Goal: Task Accomplishment & Management: Use online tool/utility

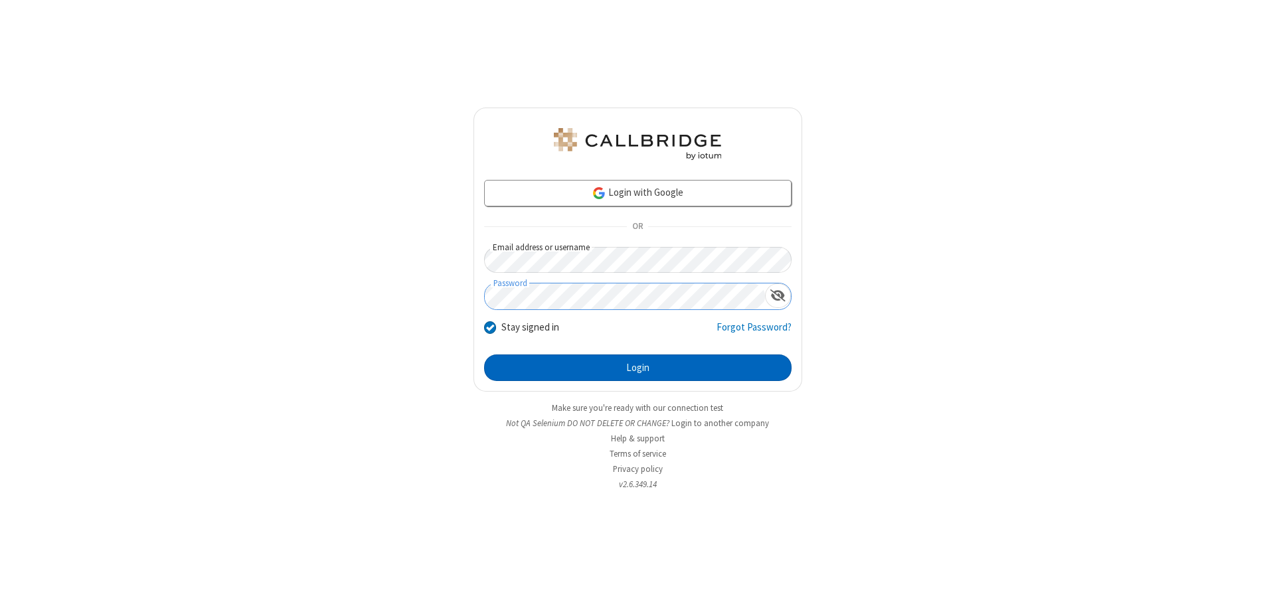
click at [637, 368] on button "Login" at bounding box center [637, 367] width 307 height 27
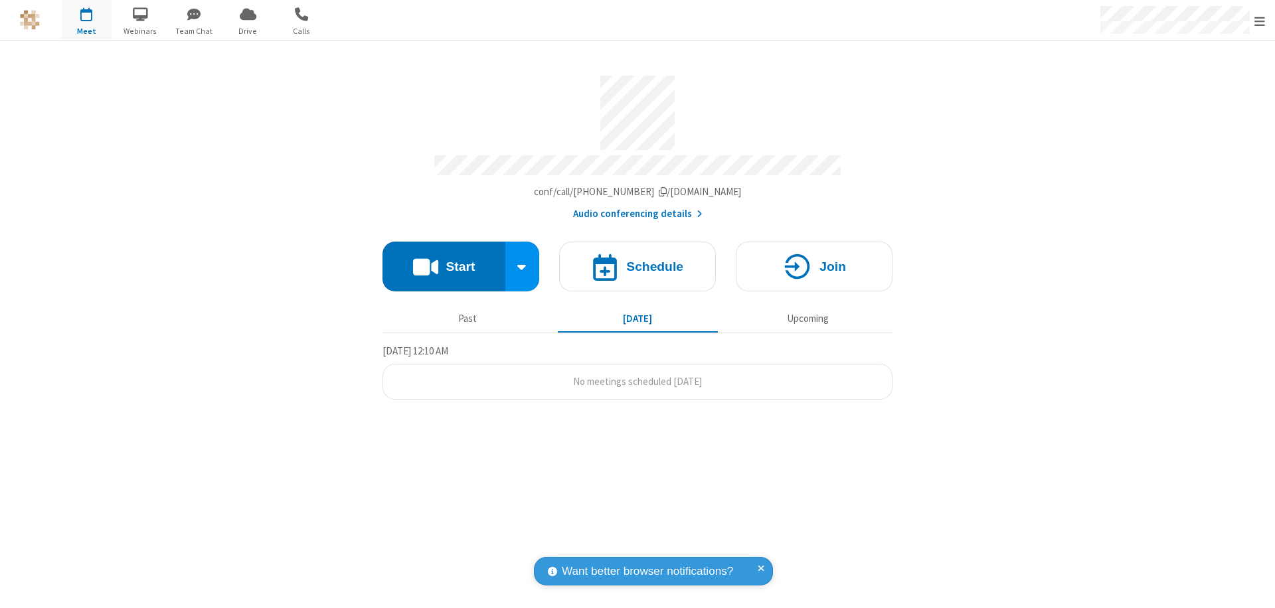
click at [1259, 21] on span "Open menu" at bounding box center [1259, 21] width 11 height 13
click at [86, 20] on span "button" at bounding box center [87, 14] width 50 height 23
click at [637, 260] on h4 "Schedule" at bounding box center [654, 266] width 57 height 13
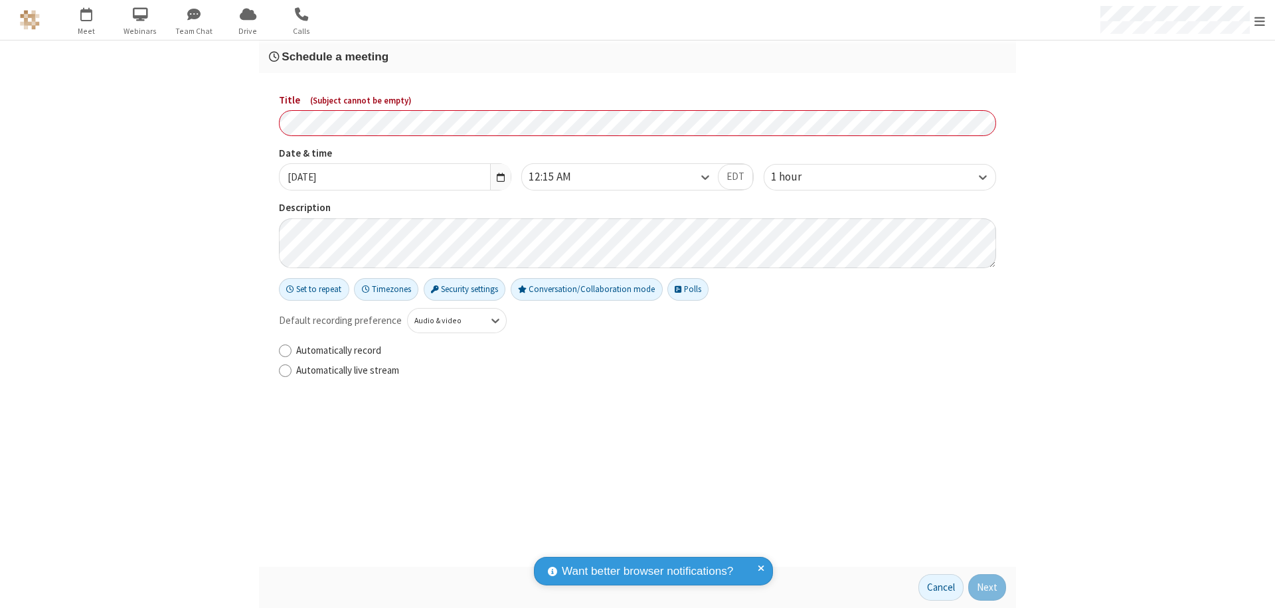
click at [637, 56] on h3 "Schedule a meeting" at bounding box center [637, 56] width 737 height 13
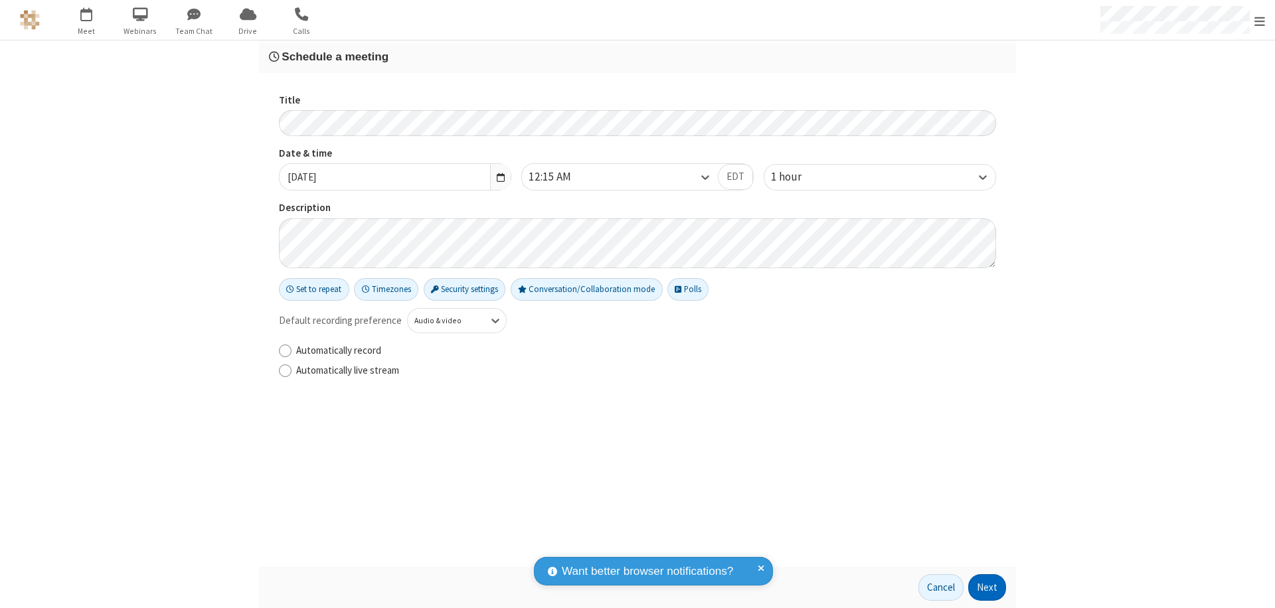
click at [987, 587] on button "Next" at bounding box center [987, 587] width 38 height 27
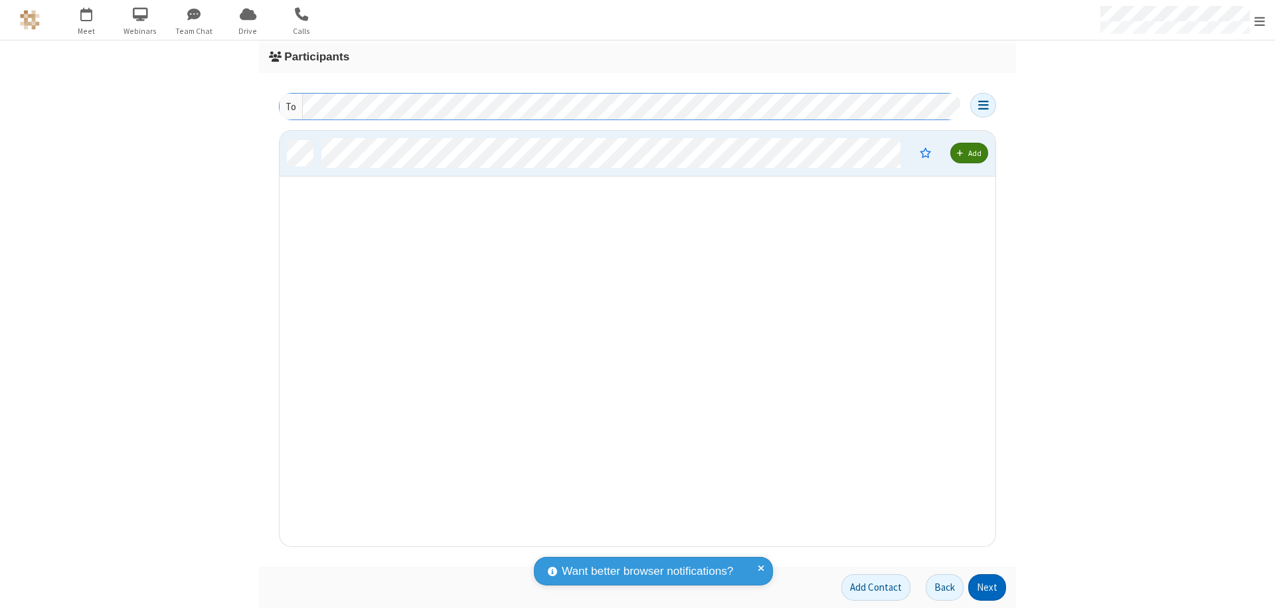
click at [987, 587] on button "Next" at bounding box center [987, 587] width 38 height 27
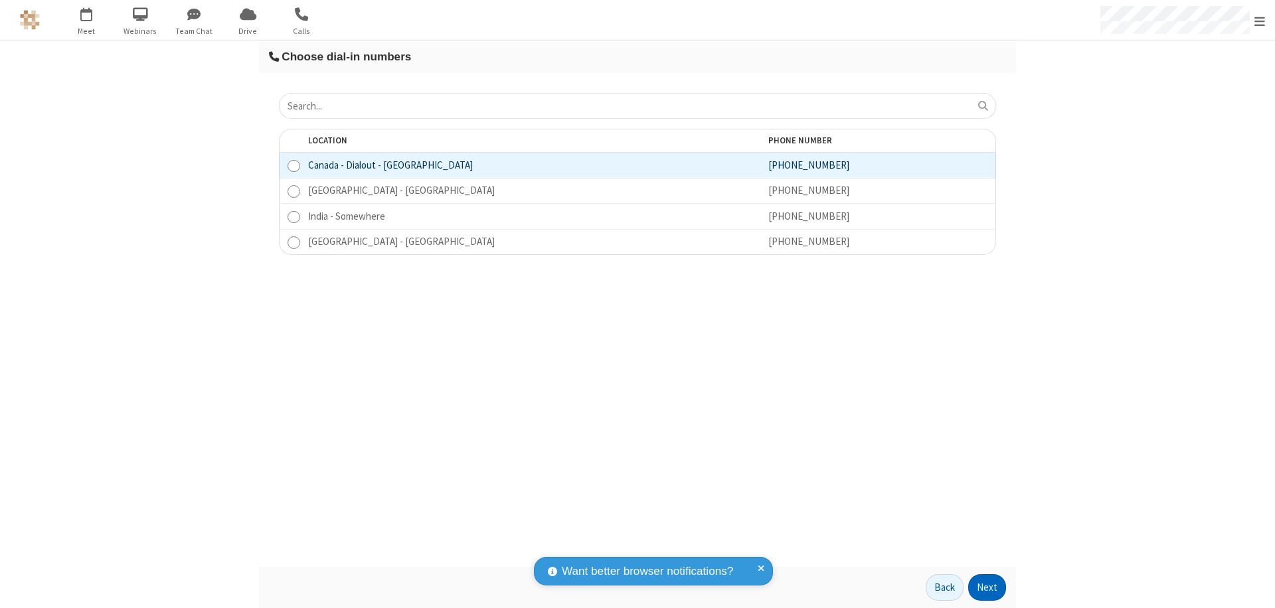
click at [987, 587] on button "Next" at bounding box center [987, 587] width 38 height 27
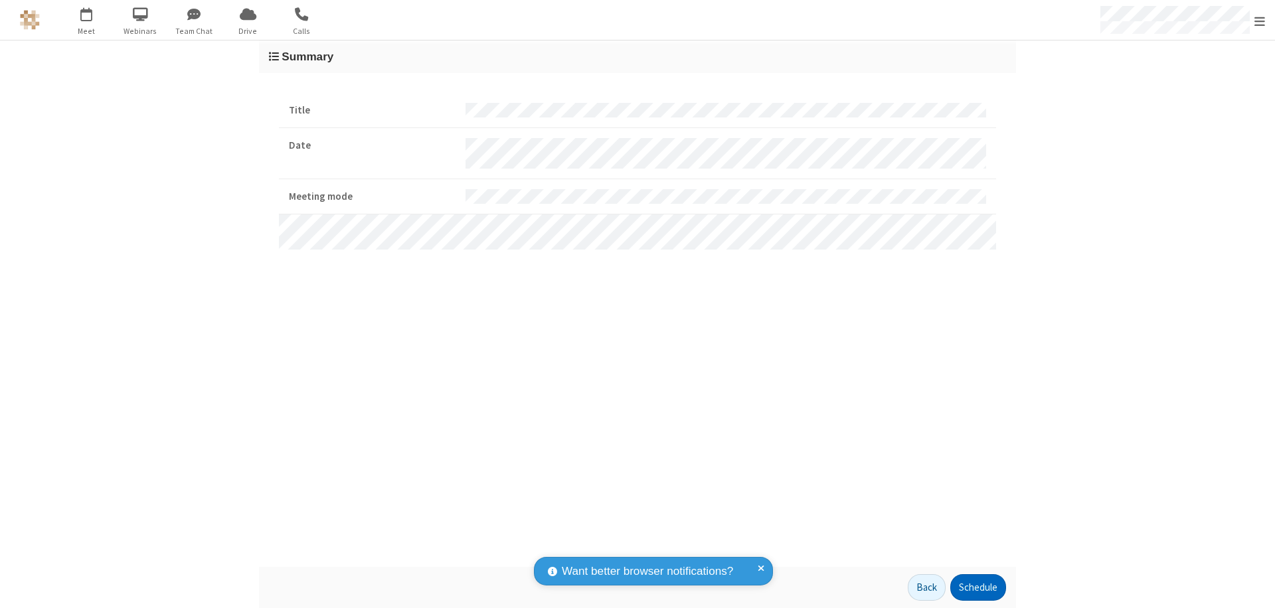
click at [977, 587] on button "Schedule" at bounding box center [978, 587] width 56 height 27
